Goal: Task Accomplishment & Management: Manage account settings

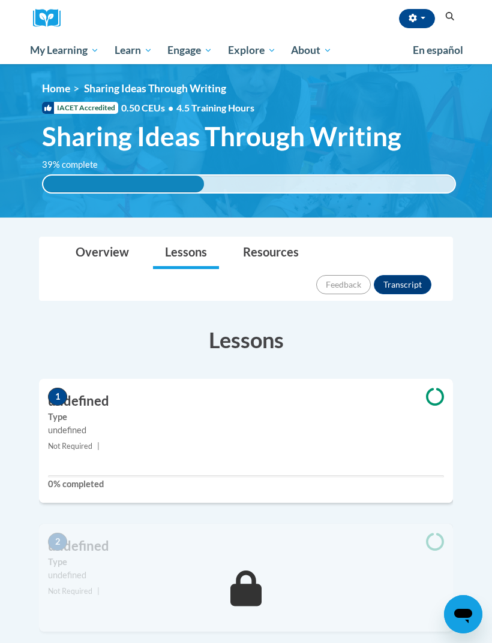
click at [0, 0] on span "My Course Progress" at bounding box center [0, 0] width 0 height 0
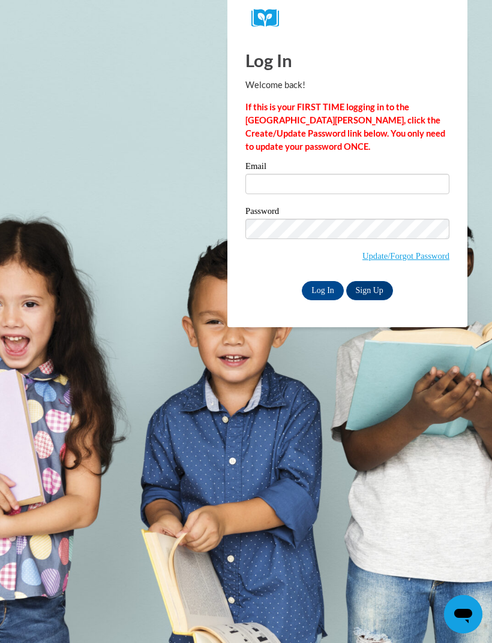
type input "R"
click at [357, 174] on input "Elisemadysen@🇹🇭" at bounding box center [347, 184] width 204 height 20
click at [410, 187] on input "Elisemadysen@🇹🇭" at bounding box center [347, 184] width 204 height 20
click at [420, 192] on input "Elisemadysen@🇹🇭" at bounding box center [347, 184] width 204 height 20
type input "Elisemadysen@gmail.com"
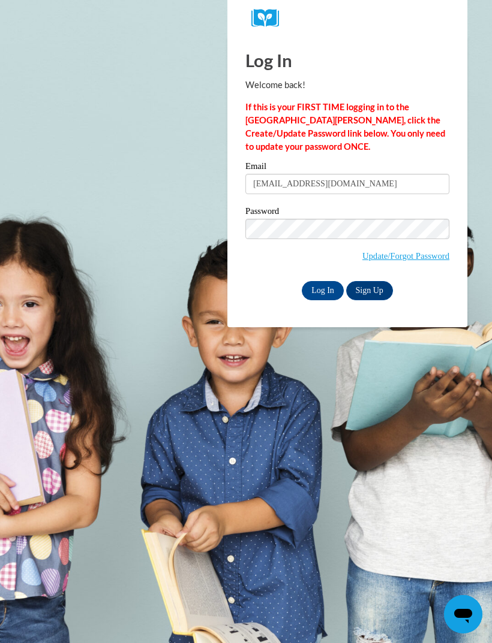
click at [279, 201] on div "Email Elisemadysen@gmail.com" at bounding box center [347, 182] width 204 height 41
click at [276, 207] on label "Password" at bounding box center [347, 213] width 204 height 12
click at [327, 288] on input "Log In" at bounding box center [323, 290] width 42 height 19
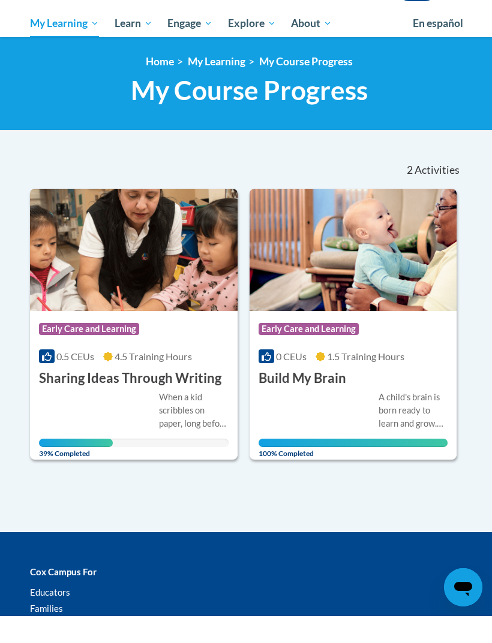
scroll to position [29, 0]
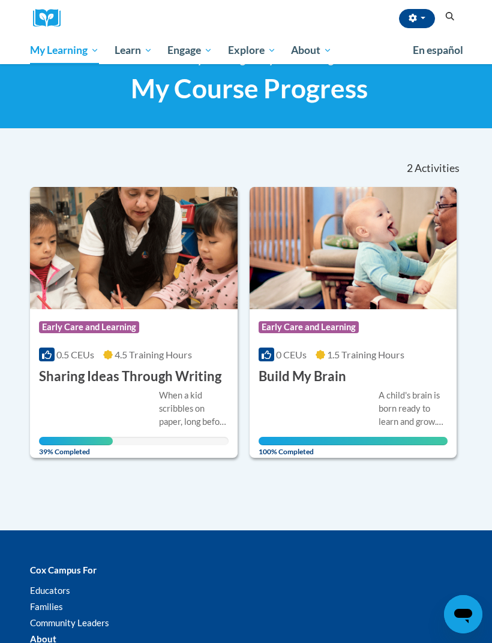
click at [77, 416] on div "When a kid scribbles on paper, long before they can write their letters, theyʹr…" at bounding box center [134, 417] width 190 height 57
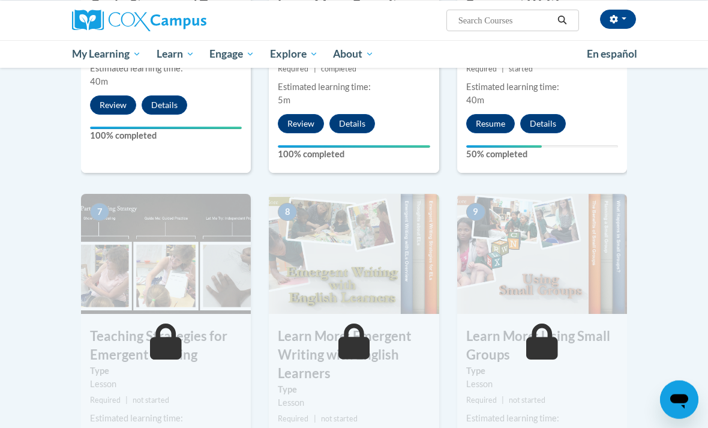
scroll to position [736, 0]
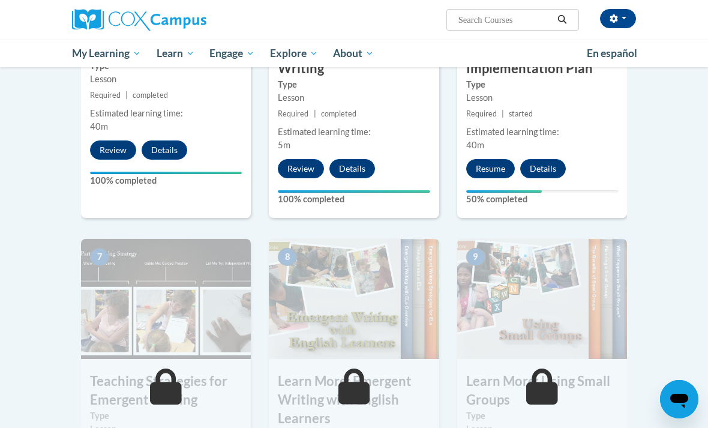
click at [293, 151] on div "6 Emergent Writing Implementation Plan Type Lesson Required | started Estimated…" at bounding box center [542, 63] width 170 height 310
click at [293, 169] on button "Resume" at bounding box center [490, 168] width 49 height 19
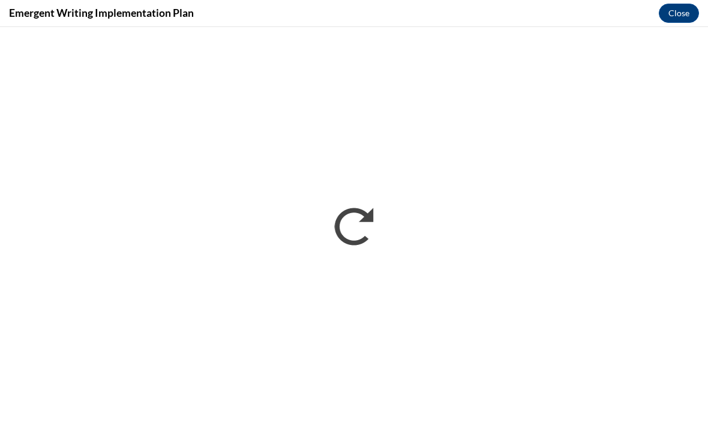
scroll to position [0, 0]
